Goal: Navigation & Orientation: Go to known website

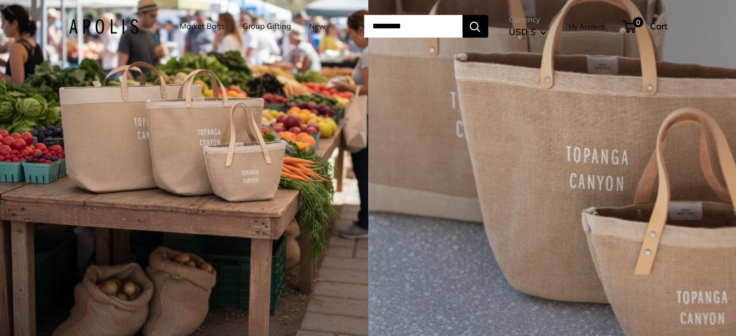
click at [120, 31] on img at bounding box center [104, 26] width 70 height 15
